Goal: Task Accomplishment & Management: Manage account settings

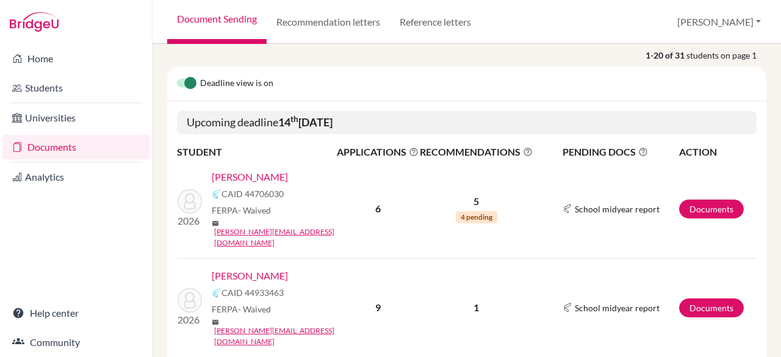
scroll to position [161, 0]
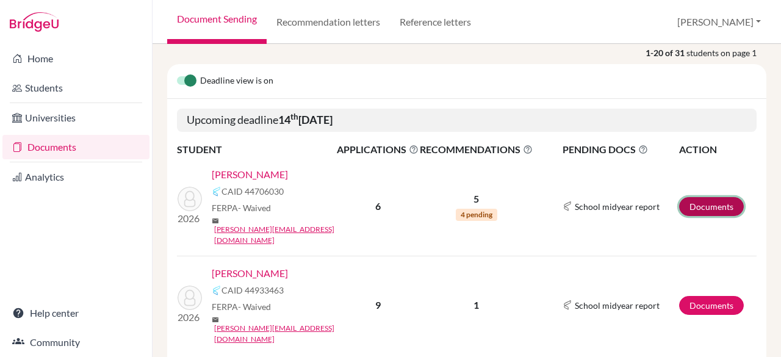
click at [695, 201] on link "Documents" at bounding box center [711, 206] width 65 height 19
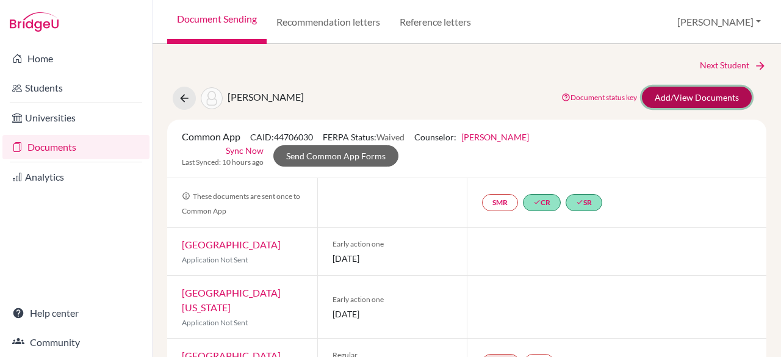
click at [660, 99] on link "Add/View Documents" at bounding box center [697, 97] width 110 height 21
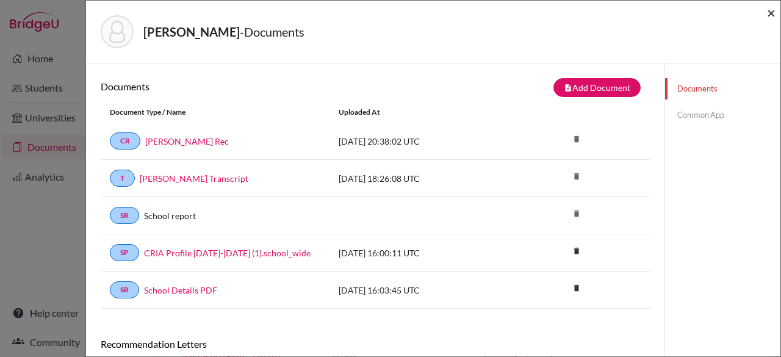
click at [774, 13] on span "×" at bounding box center [771, 13] width 9 height 18
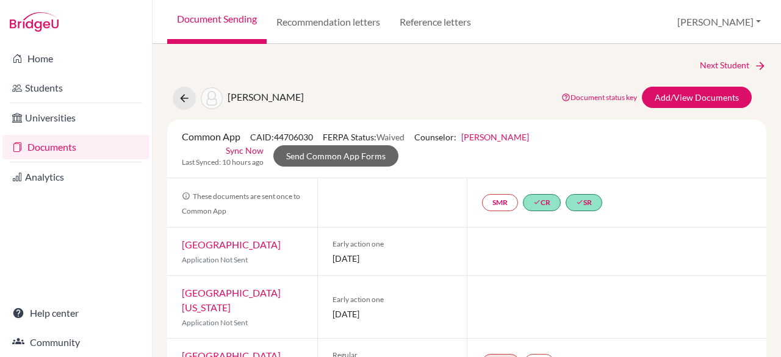
click at [115, 148] on link "Documents" at bounding box center [75, 147] width 147 height 24
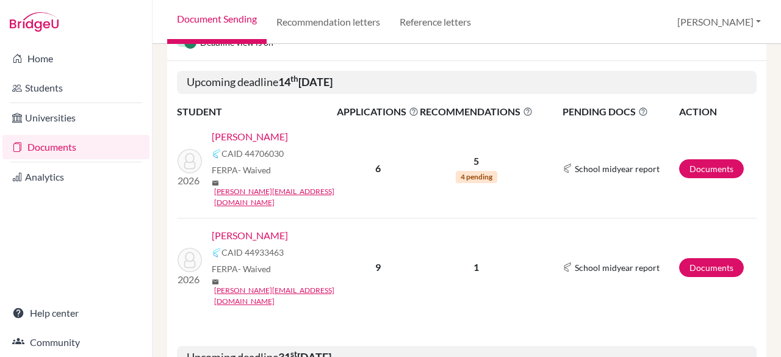
scroll to position [224, 0]
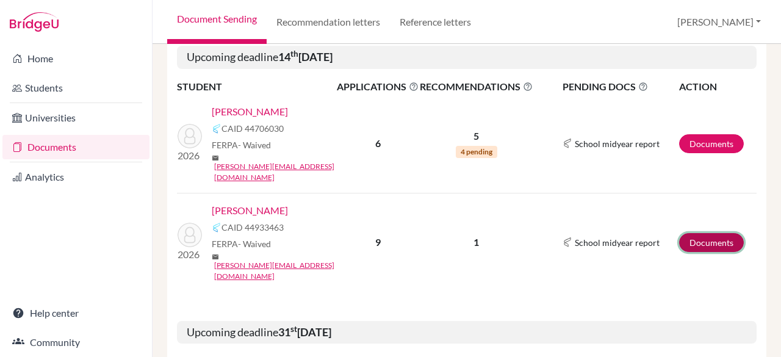
click at [683, 233] on link "Documents" at bounding box center [711, 242] width 65 height 19
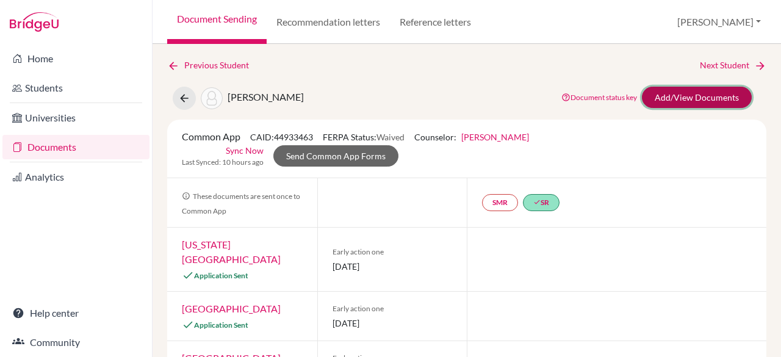
click at [671, 96] on link "Add/View Documents" at bounding box center [697, 97] width 110 height 21
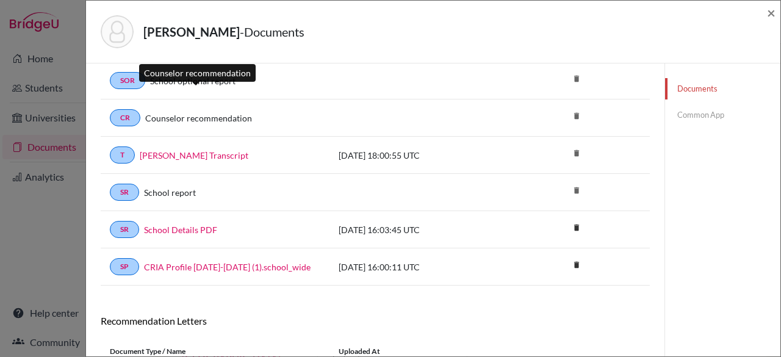
scroll to position [142, 0]
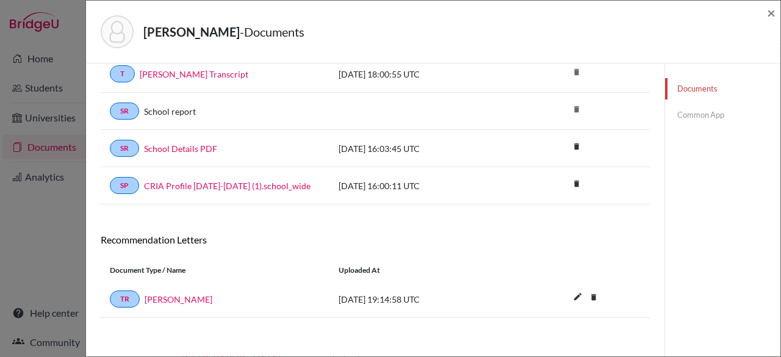
click at [692, 115] on link "Common App" at bounding box center [722, 114] width 115 height 21
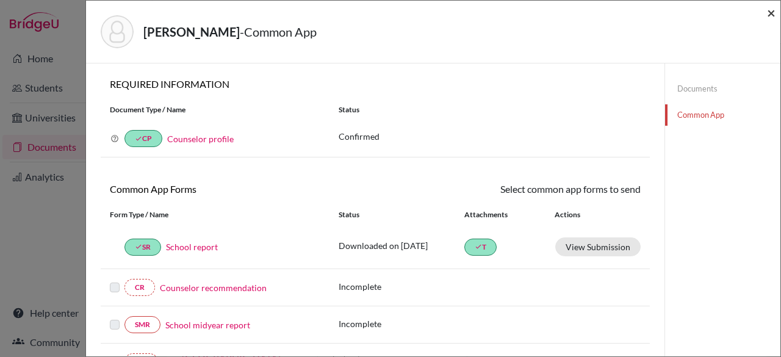
click at [773, 5] on span "×" at bounding box center [771, 13] width 9 height 18
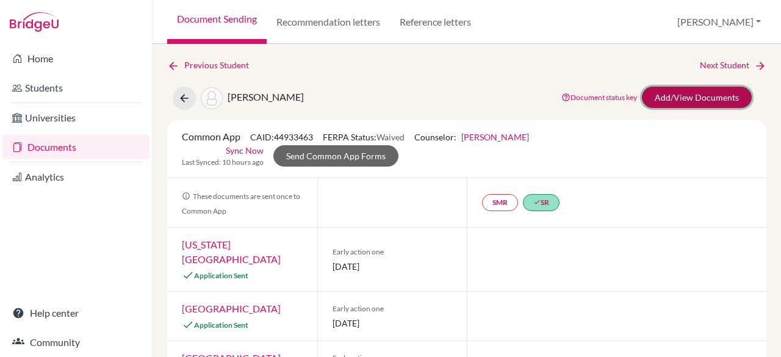
click at [715, 101] on link "Add/View Documents" at bounding box center [697, 97] width 110 height 21
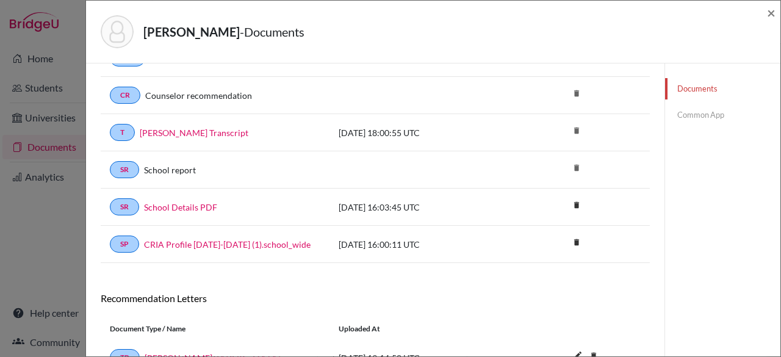
scroll to position [142, 0]
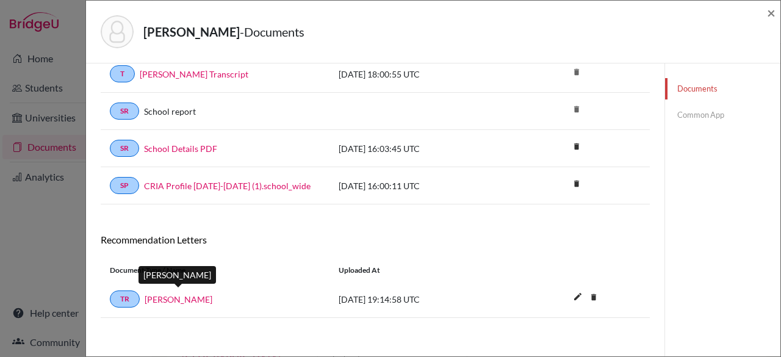
click at [203, 297] on link "[PERSON_NAME]" at bounding box center [179, 299] width 68 height 13
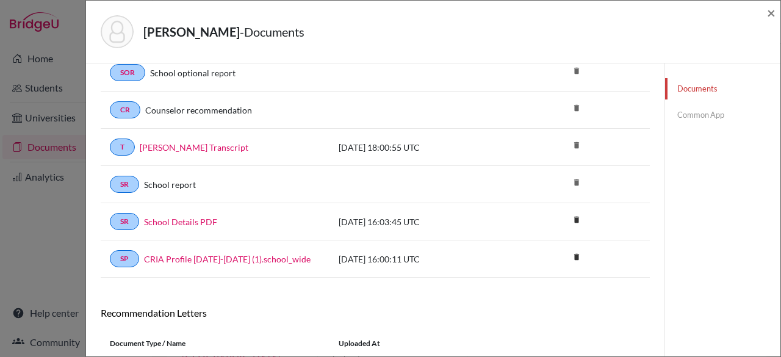
scroll to position [0, 0]
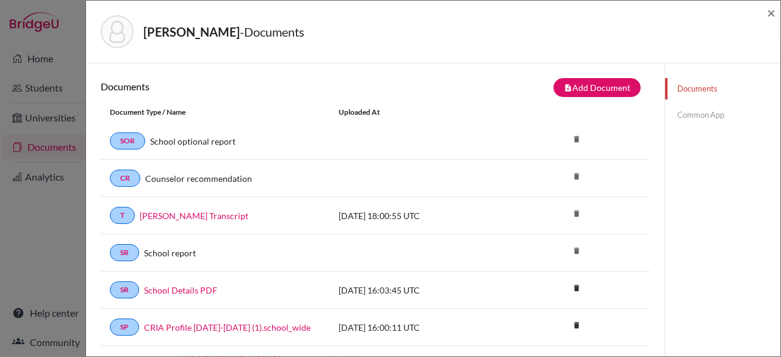
click at [680, 111] on link "Common App" at bounding box center [722, 114] width 115 height 21
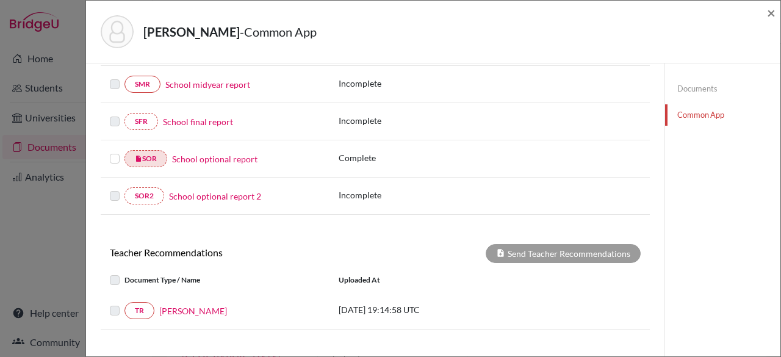
scroll to position [339, 0]
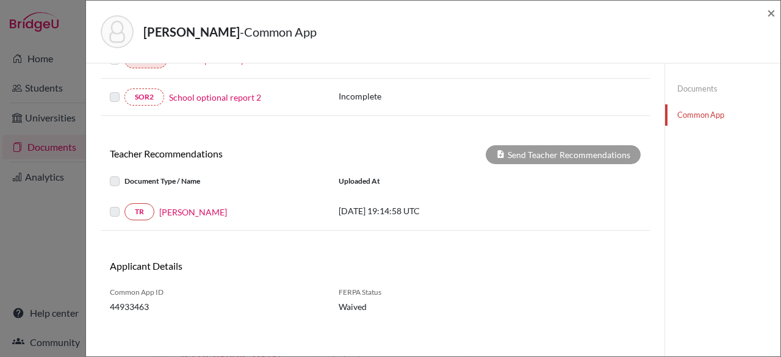
click at [124, 204] on label at bounding box center [124, 204] width 0 height 0
click at [124, 174] on label at bounding box center [124, 174] width 0 height 0
click at [124, 204] on label at bounding box center [124, 204] width 0 height 0
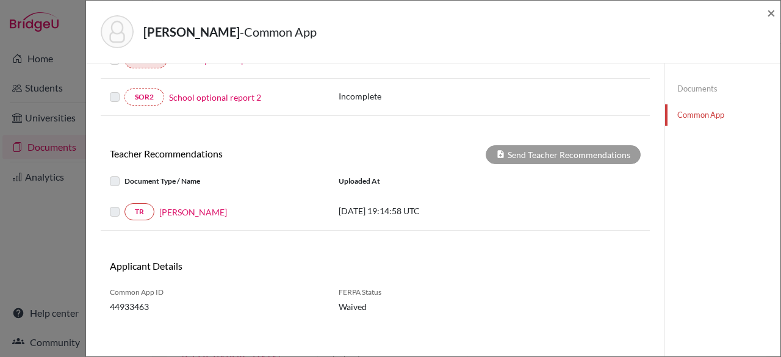
click at [124, 204] on label at bounding box center [124, 204] width 0 height 0
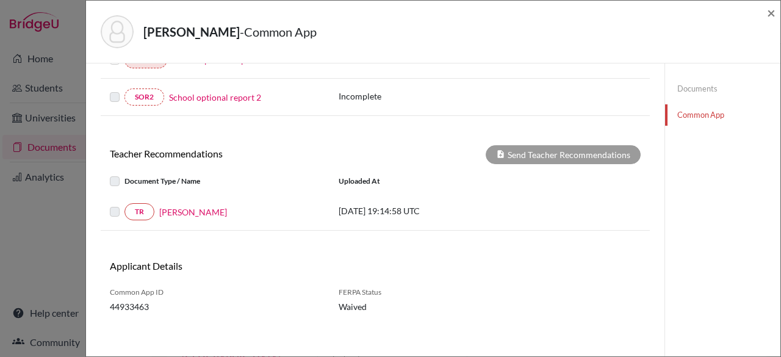
click at [124, 204] on label at bounding box center [124, 204] width 0 height 0
click at [124, 174] on label at bounding box center [124, 174] width 0 height 0
click at [124, 204] on label at bounding box center [124, 204] width 0 height 0
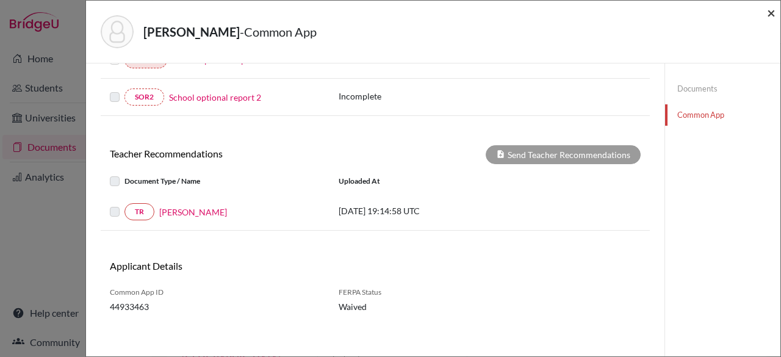
click at [773, 15] on span "×" at bounding box center [771, 13] width 9 height 18
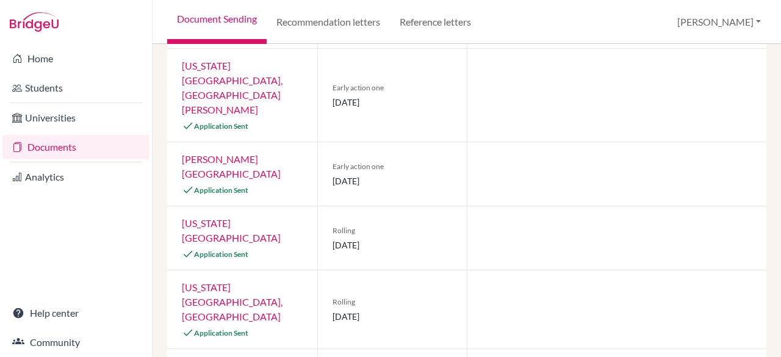
scroll to position [400, 0]
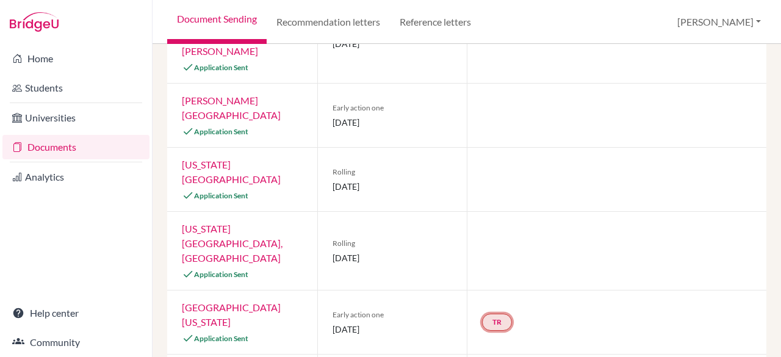
click at [491, 314] on link "TR" at bounding box center [497, 322] width 30 height 17
click at [467, 265] on h3 "Teacher recommendation" at bounding box center [496, 276] width 121 height 22
click at [487, 292] on small "Incomplete" at bounding box center [496, 297] width 106 height 11
click at [494, 314] on link "TR" at bounding box center [497, 322] width 30 height 17
click at [460, 265] on h3 "Teacher recommendation" at bounding box center [496, 276] width 121 height 22
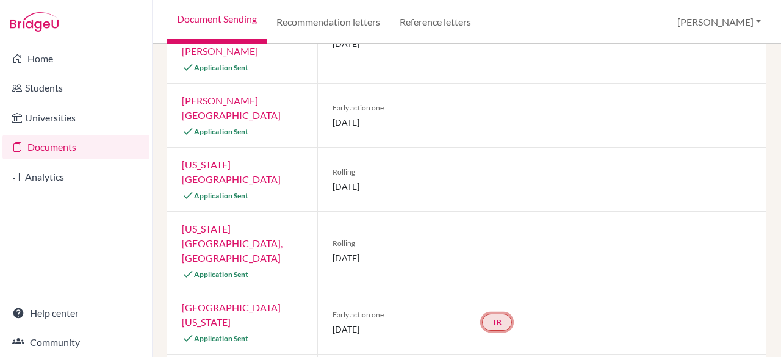
click at [497, 314] on link "TR" at bounding box center [497, 322] width 30 height 17
click at [474, 265] on h3 "Teacher recommendation" at bounding box center [496, 276] width 121 height 22
click at [489, 314] on link "TR" at bounding box center [497, 322] width 30 height 17
click at [466, 265] on h3 "Teacher recommendation" at bounding box center [496, 276] width 121 height 22
click at [494, 314] on link "TR" at bounding box center [497, 322] width 30 height 17
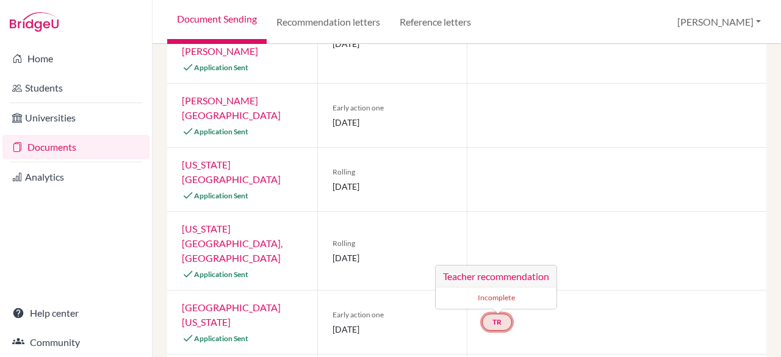
click at [488, 265] on h3 "Teacher recommendation" at bounding box center [496, 276] width 121 height 22
click at [492, 314] on link "TR" at bounding box center [497, 322] width 30 height 17
click at [483, 292] on small "Incomplete" at bounding box center [496, 297] width 106 height 11
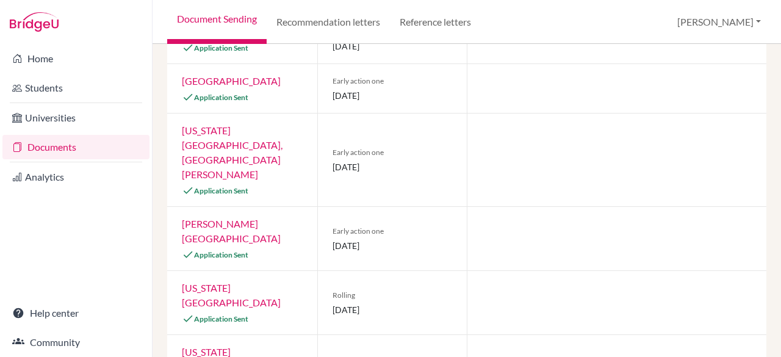
scroll to position [0, 0]
